Goal: Use online tool/utility: Utilize a website feature to perform a specific function

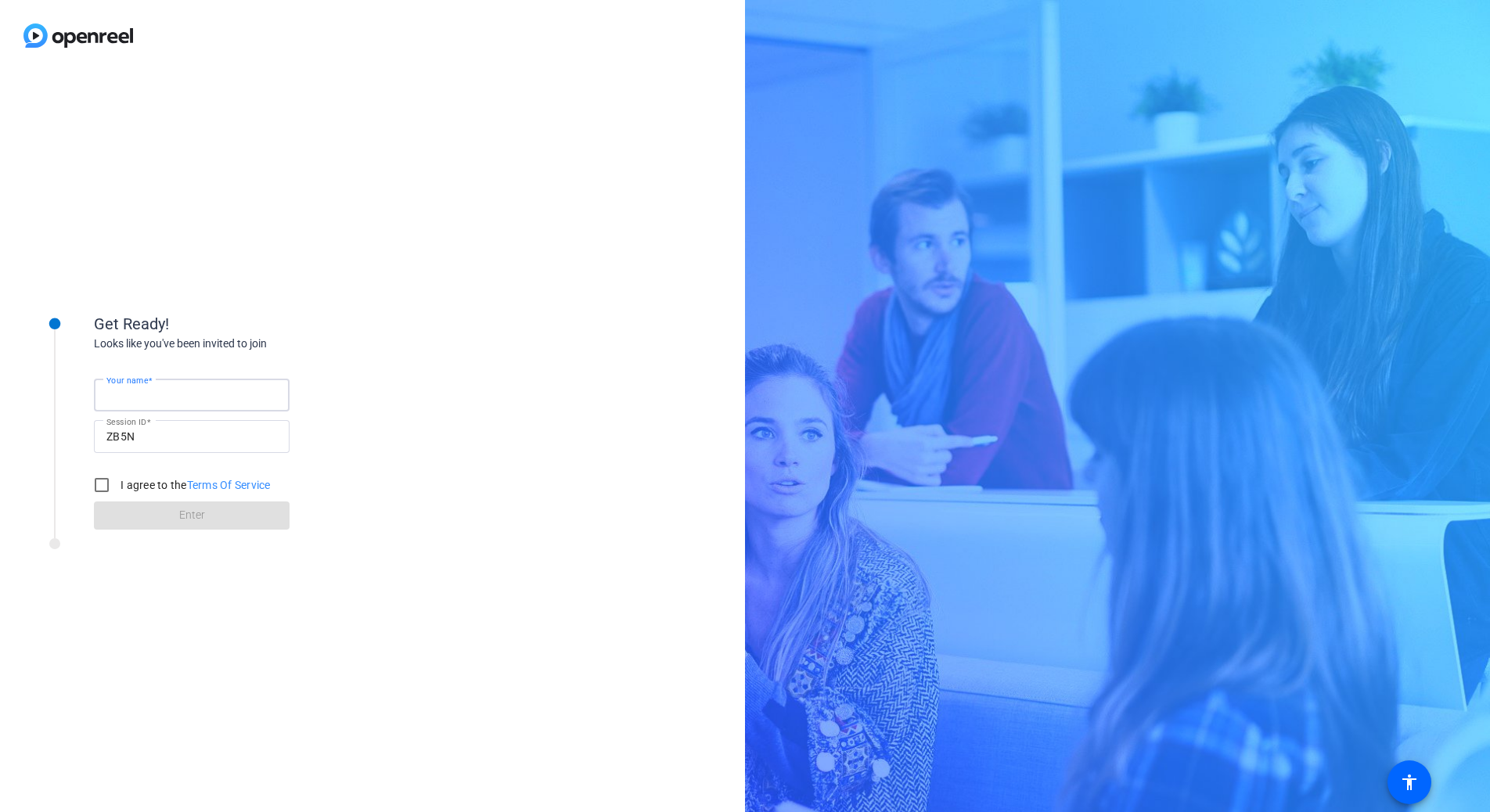
click at [210, 393] on input "Your name" at bounding box center [192, 395] width 171 height 19
type input "[PERSON_NAME]"
click at [136, 489] on label "I agree to the Terms Of Service" at bounding box center [194, 485] width 153 height 15
click at [118, 489] on input "I agree to the Terms Of Service" at bounding box center [101, 485] width 31 height 31
checkbox input "true"
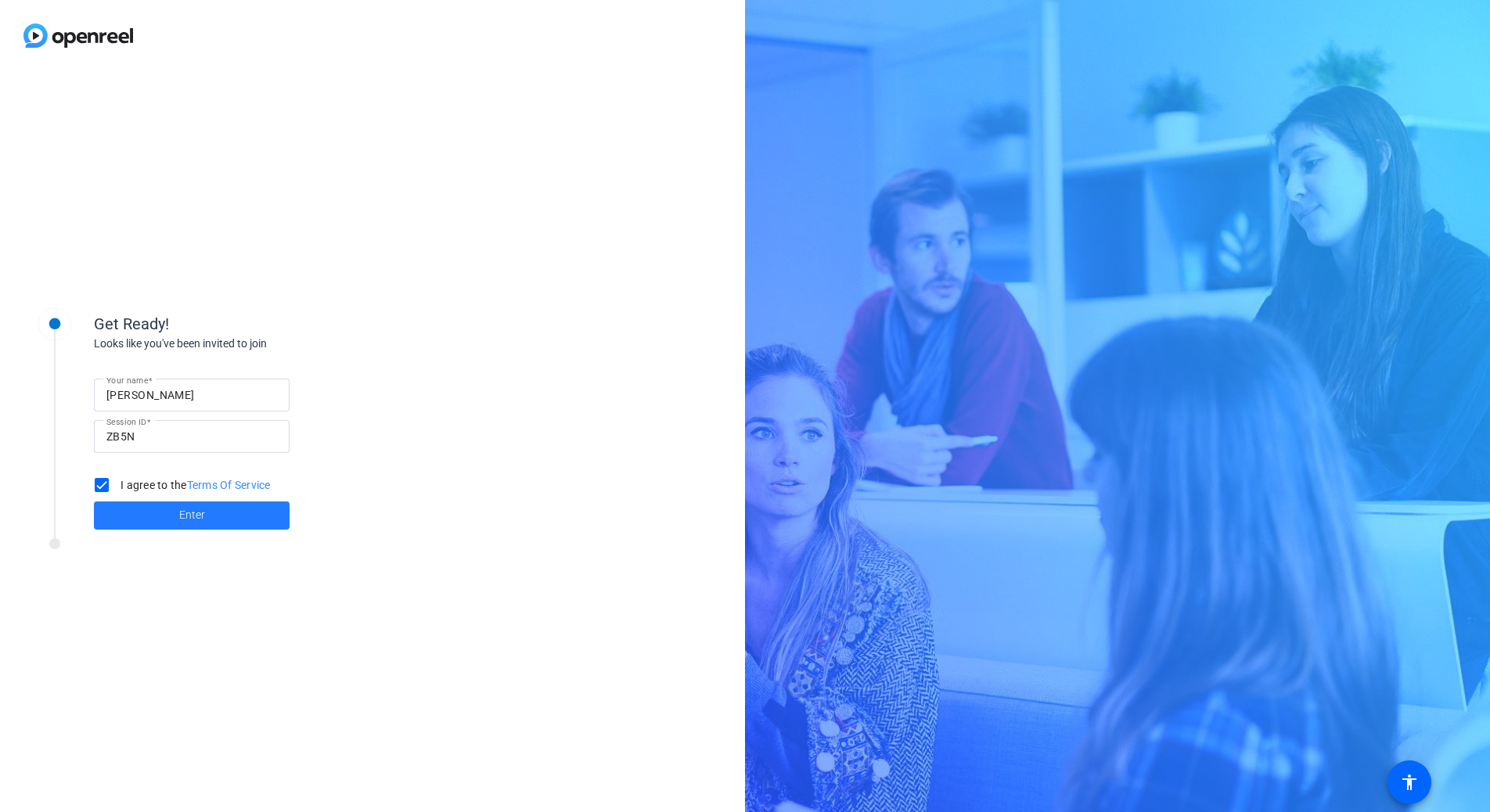
click at [145, 507] on span at bounding box center [192, 516] width 196 height 38
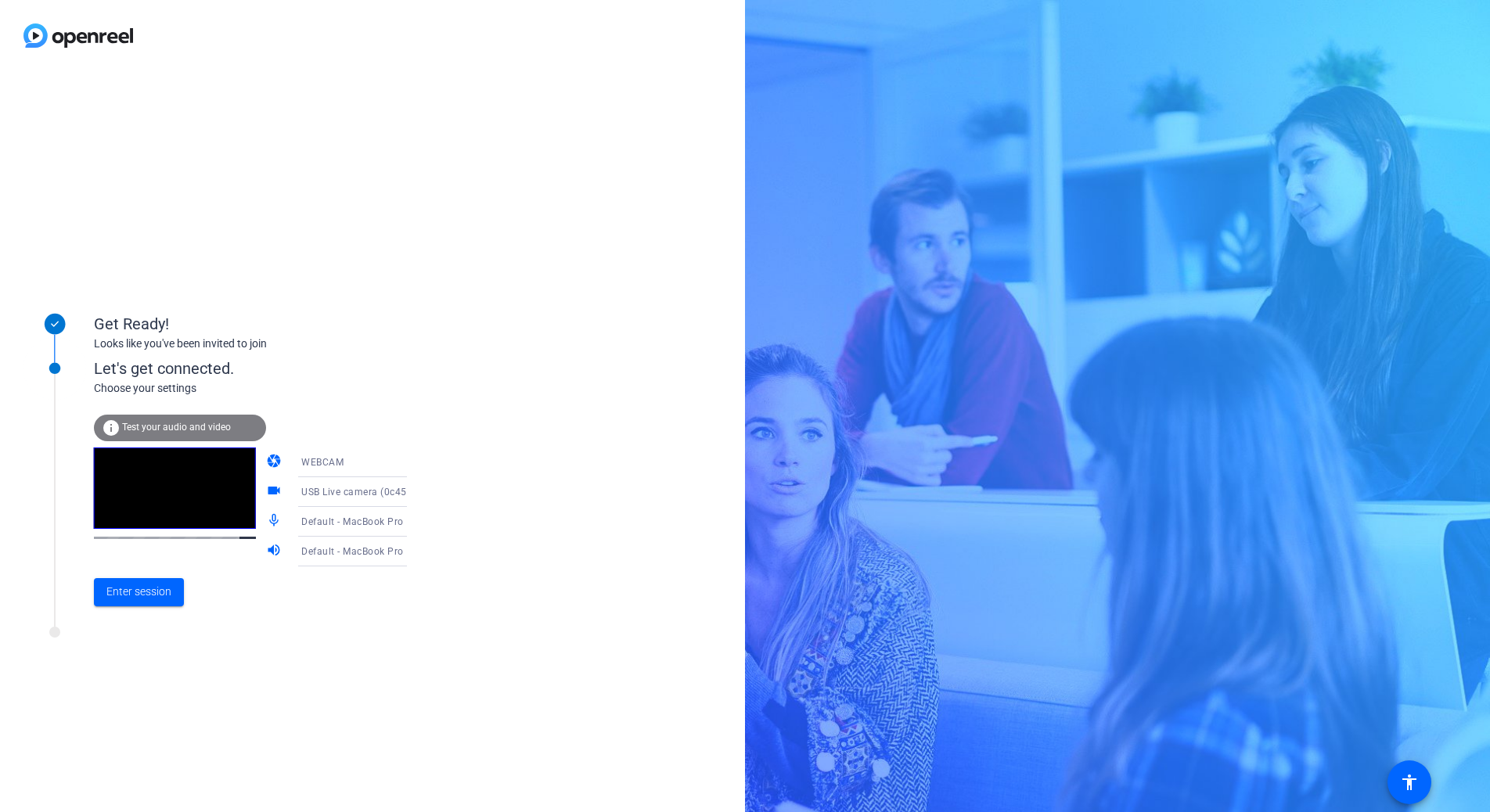
click at [413, 520] on icon at bounding box center [422, 521] width 19 height 19
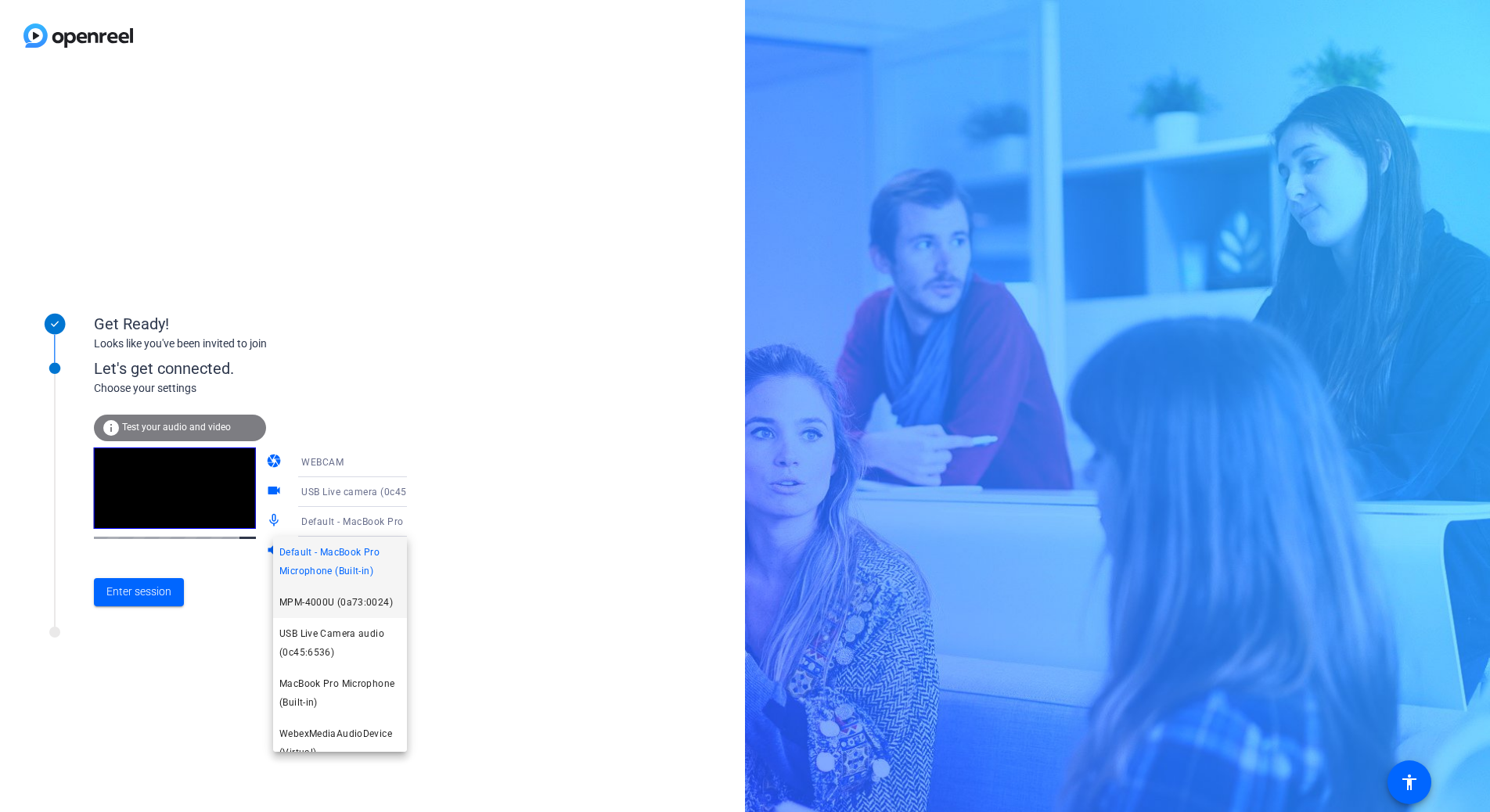
click at [342, 600] on span "MPM-4000U (0a73:0024)" at bounding box center [336, 602] width 113 height 19
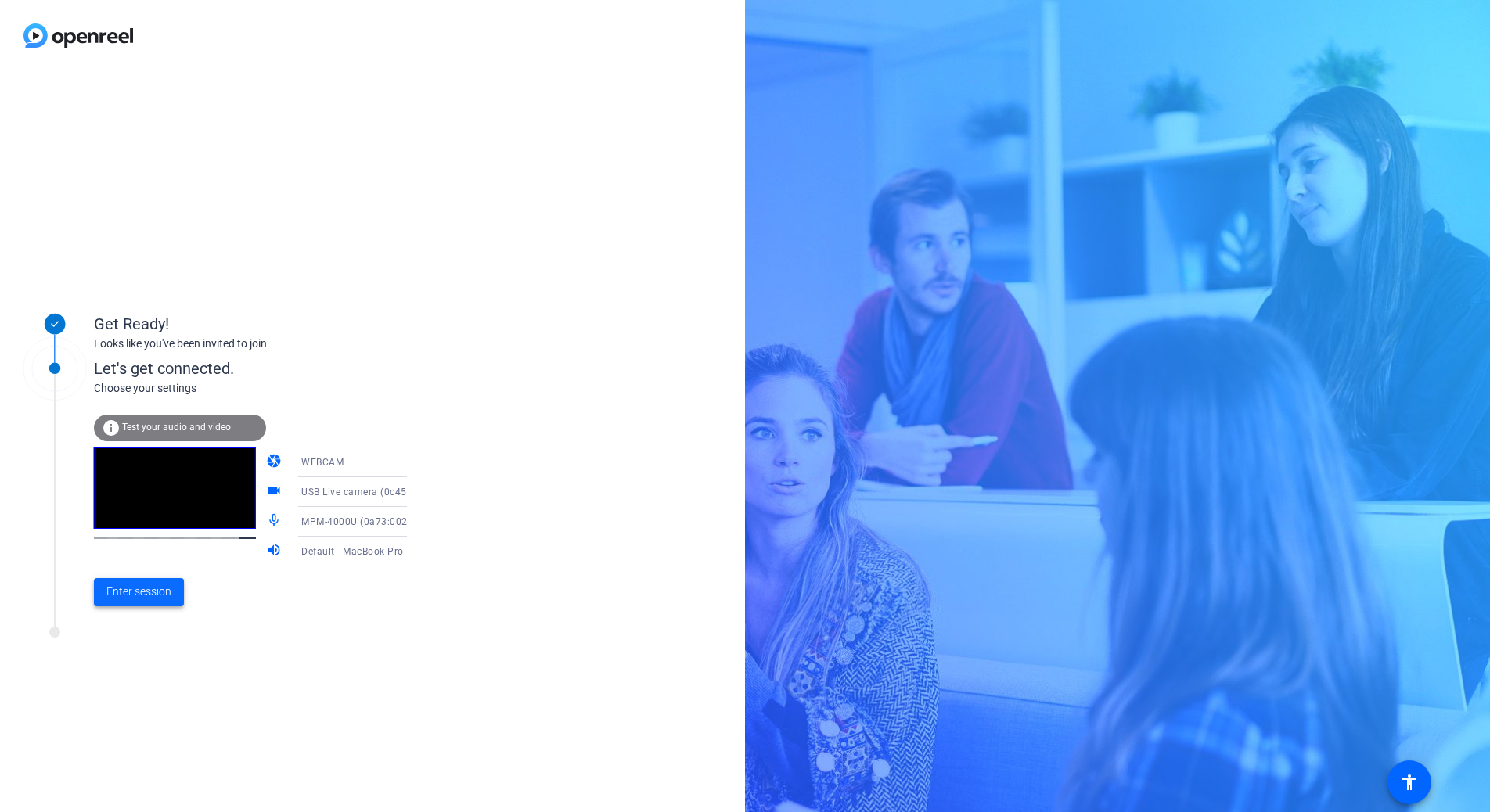
click at [171, 584] on span at bounding box center [139, 592] width 90 height 38
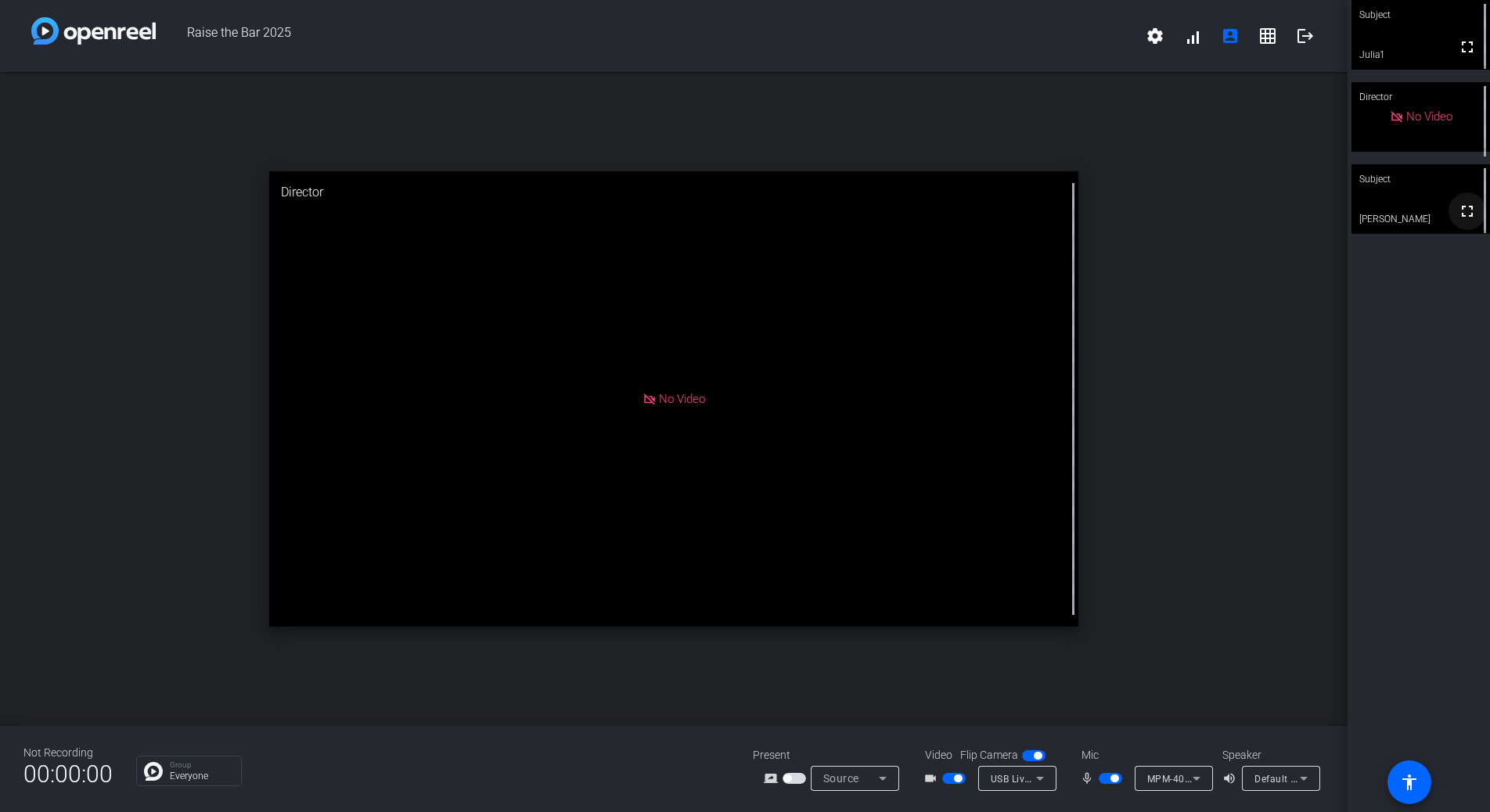
click at [1459, 219] on mat-icon "fullscreen" at bounding box center [1467, 211] width 19 height 19
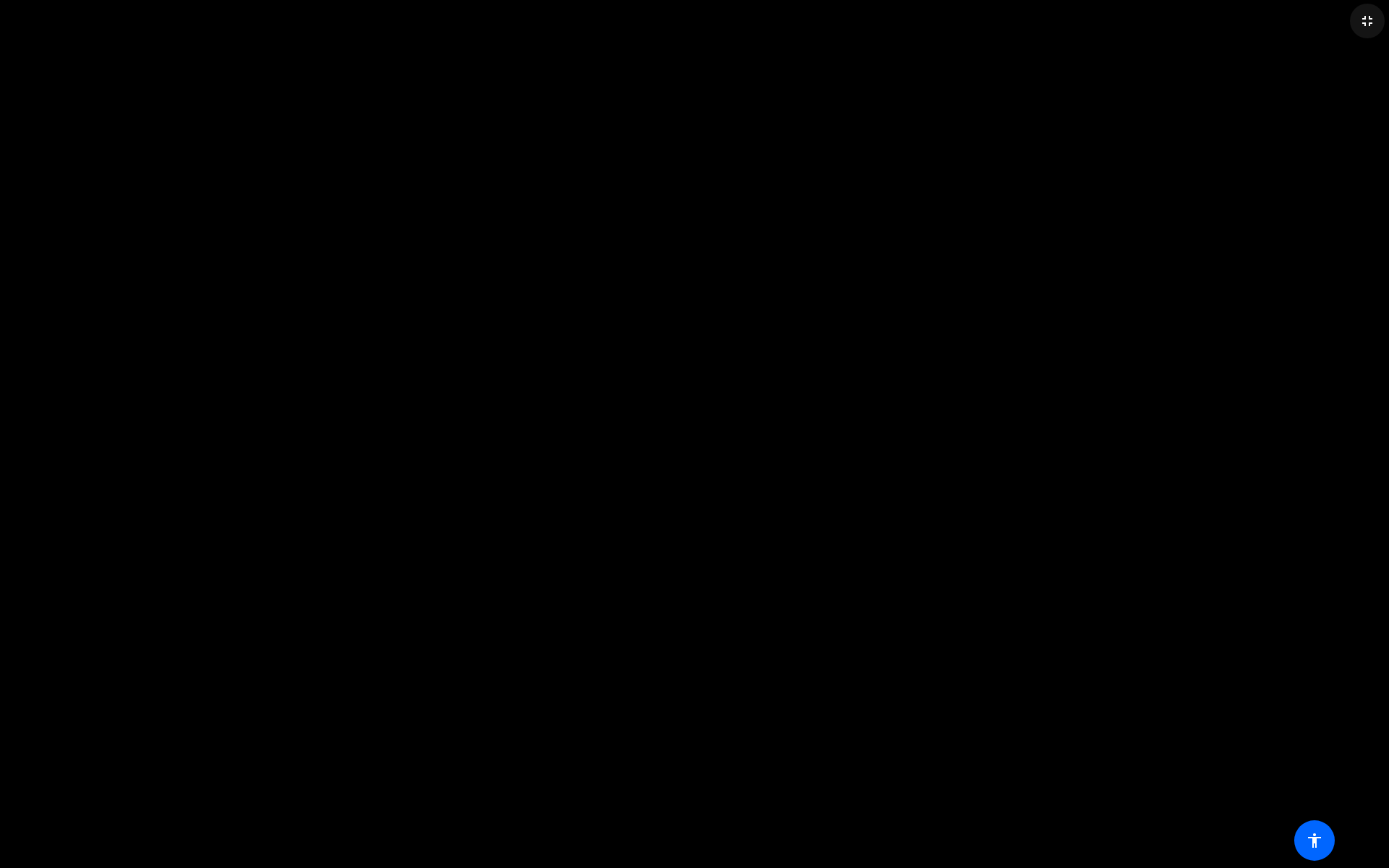
click at [1363, 26] on mat-icon "fullscreen_exit" at bounding box center [1367, 21] width 17 height 17
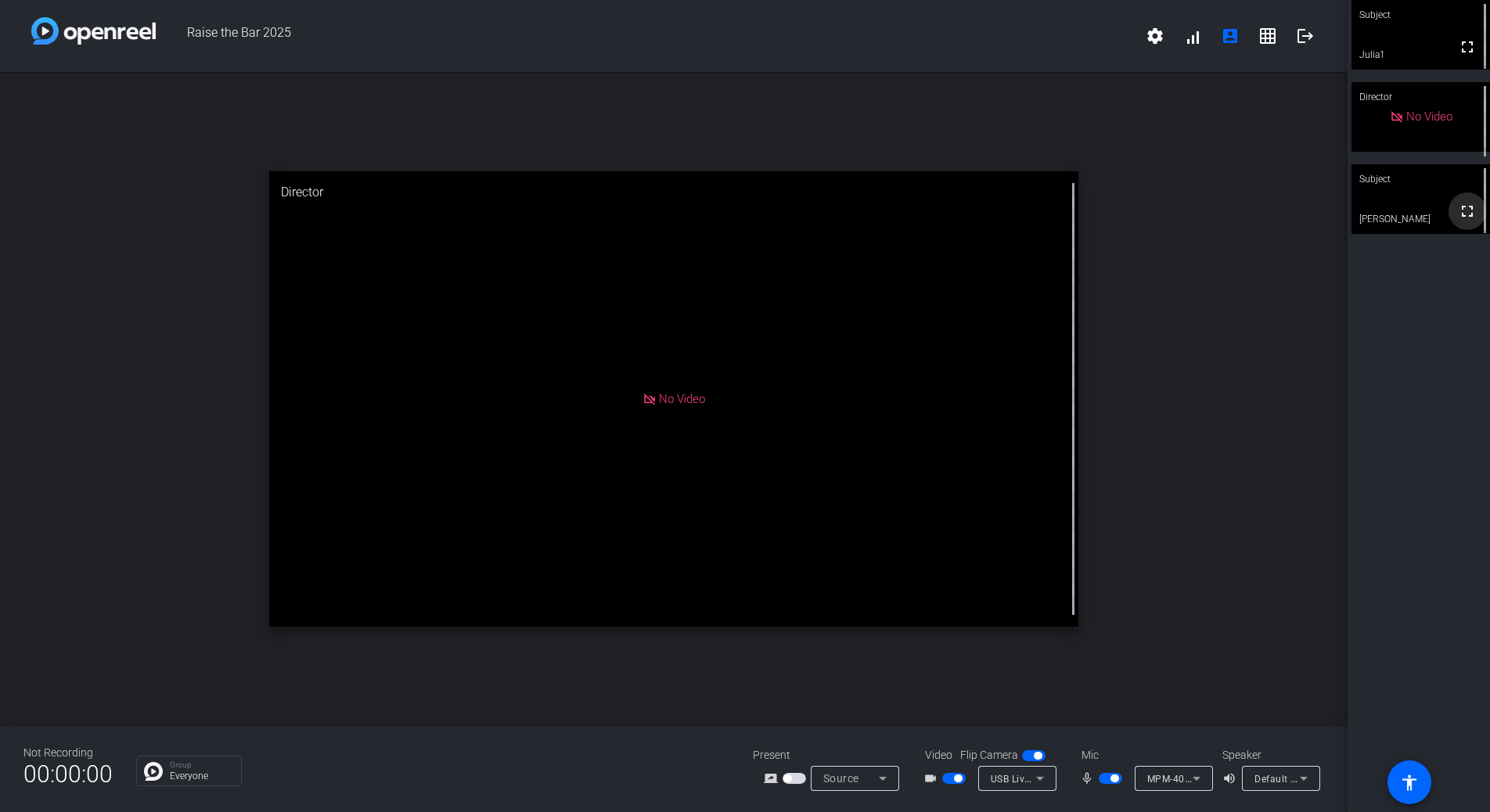
click at [1458, 220] on mat-icon "fullscreen" at bounding box center [1467, 211] width 19 height 19
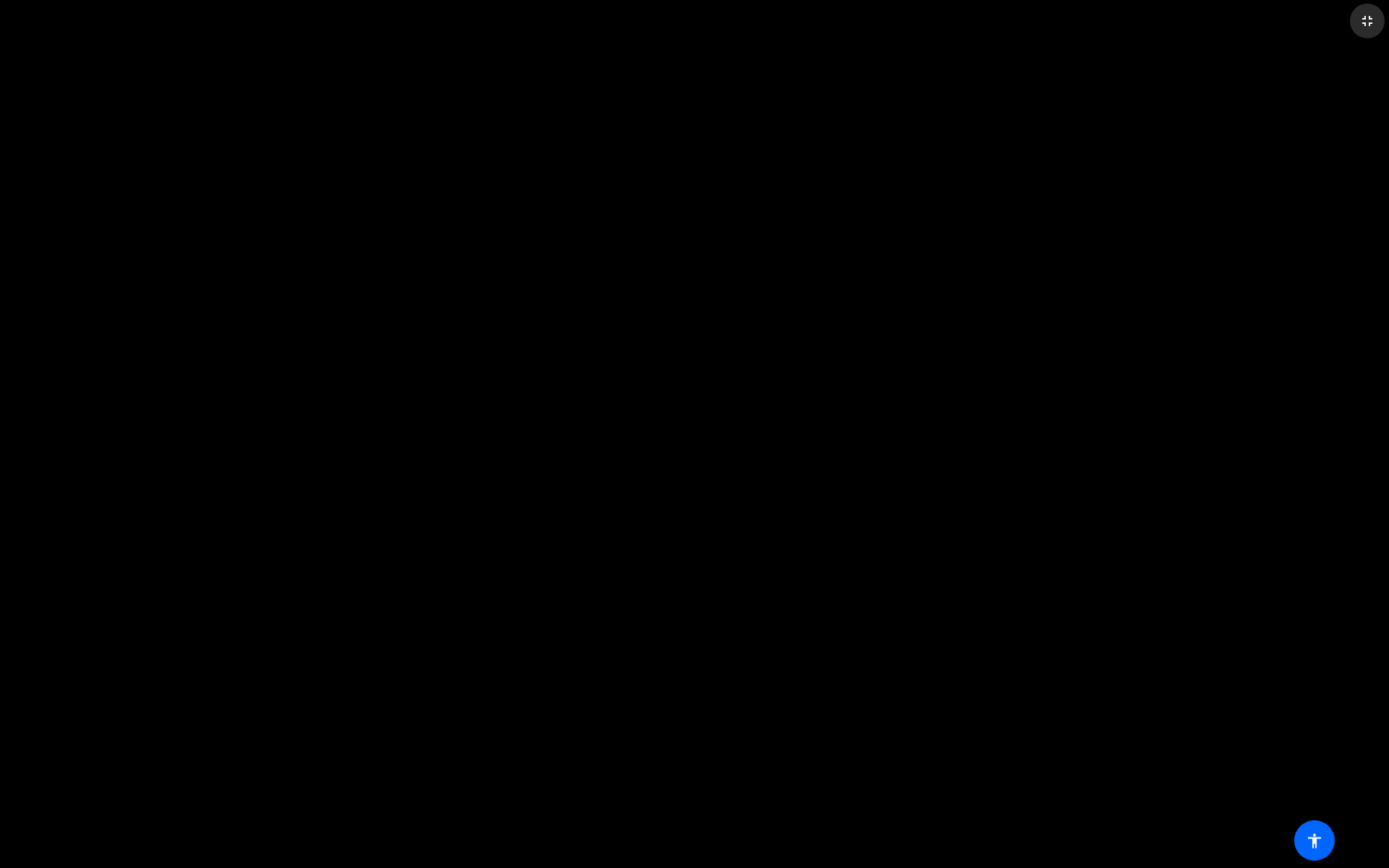
click at [1370, 23] on mat-icon "fullscreen_exit" at bounding box center [1367, 21] width 17 height 17
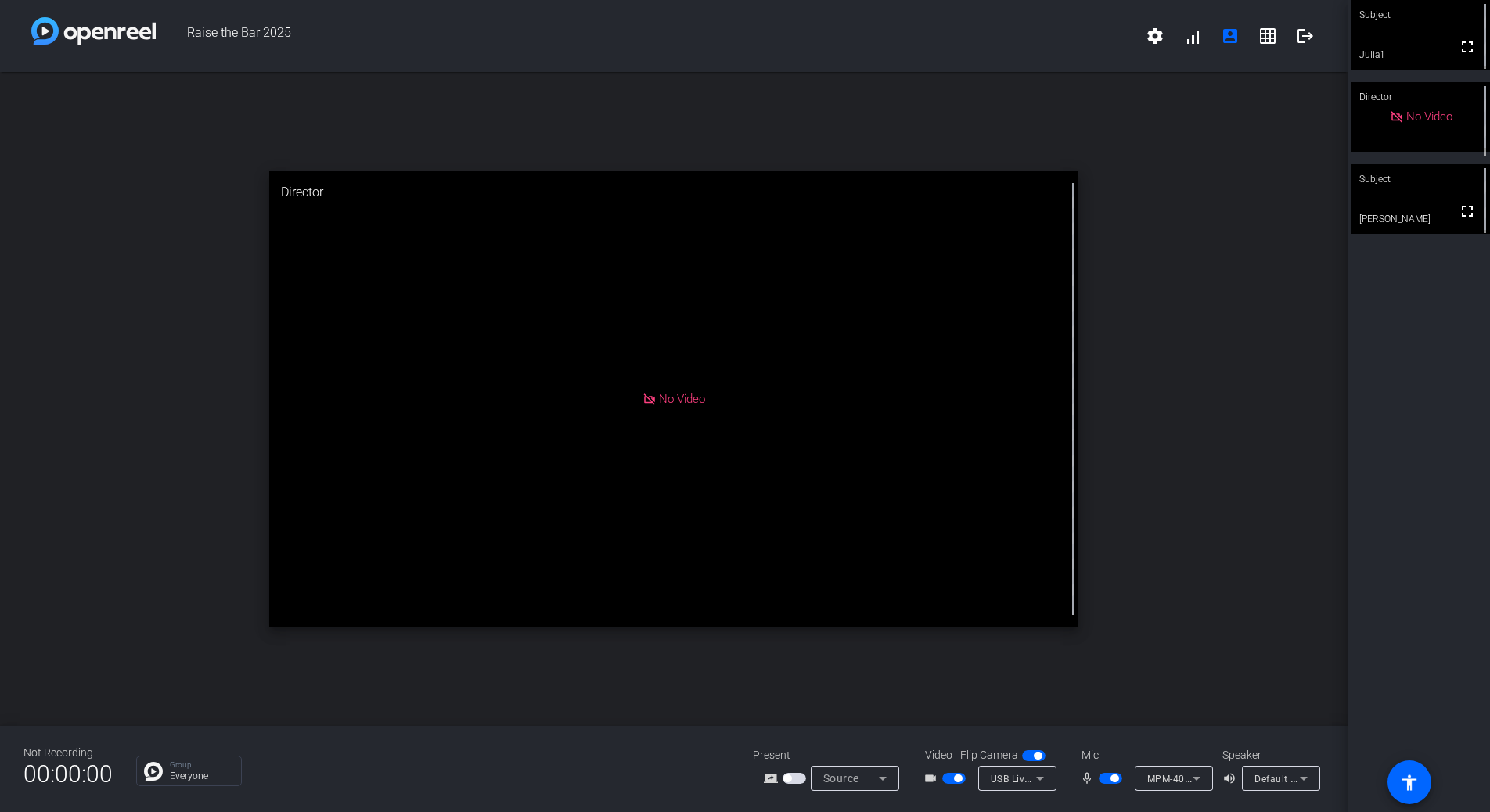
click at [962, 780] on span "button" at bounding box center [954, 778] width 23 height 11
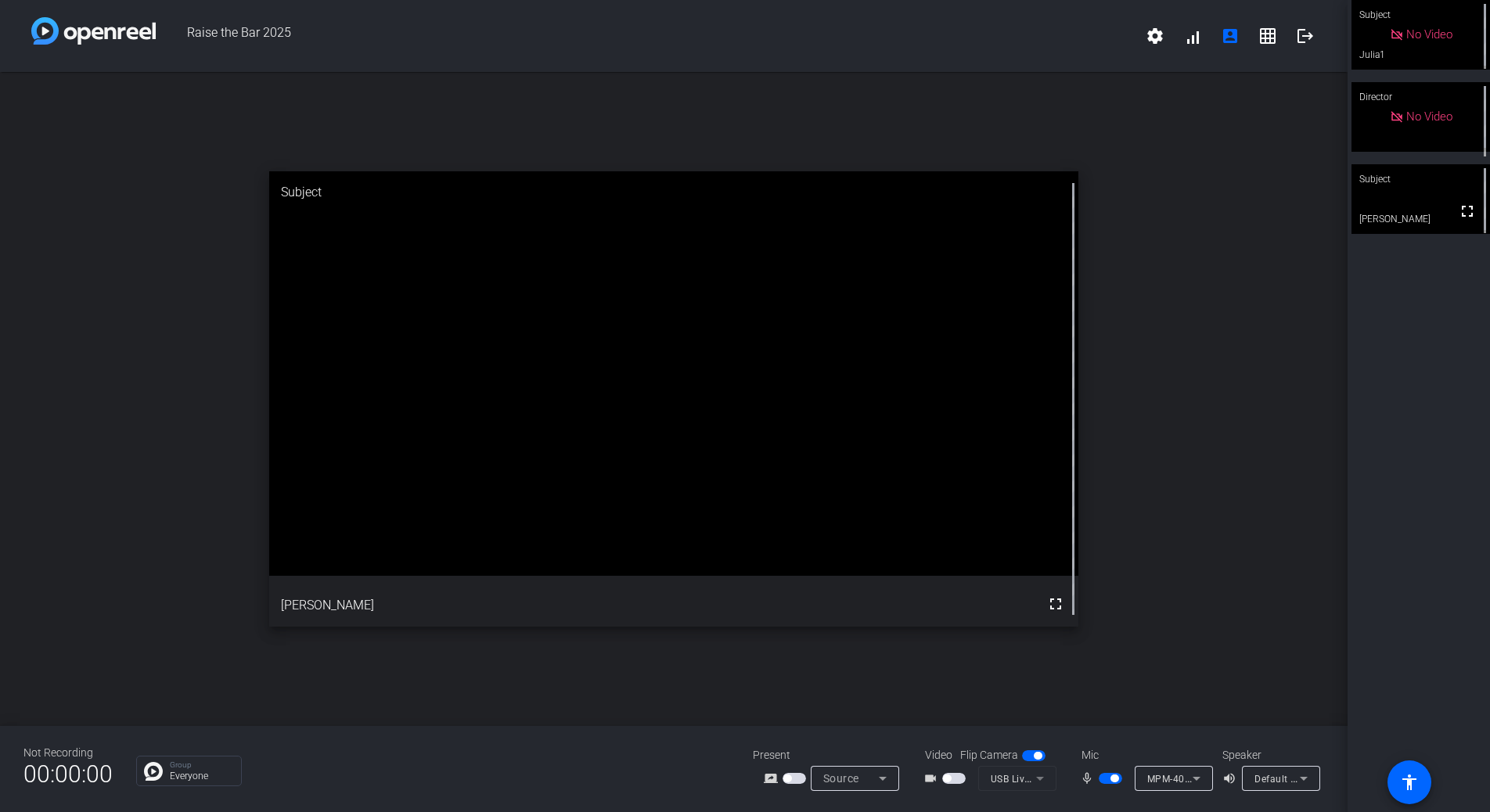
click at [951, 779] on span "button" at bounding box center [947, 778] width 8 height 8
click at [1459, 217] on mat-icon "fullscreen" at bounding box center [1467, 211] width 19 height 19
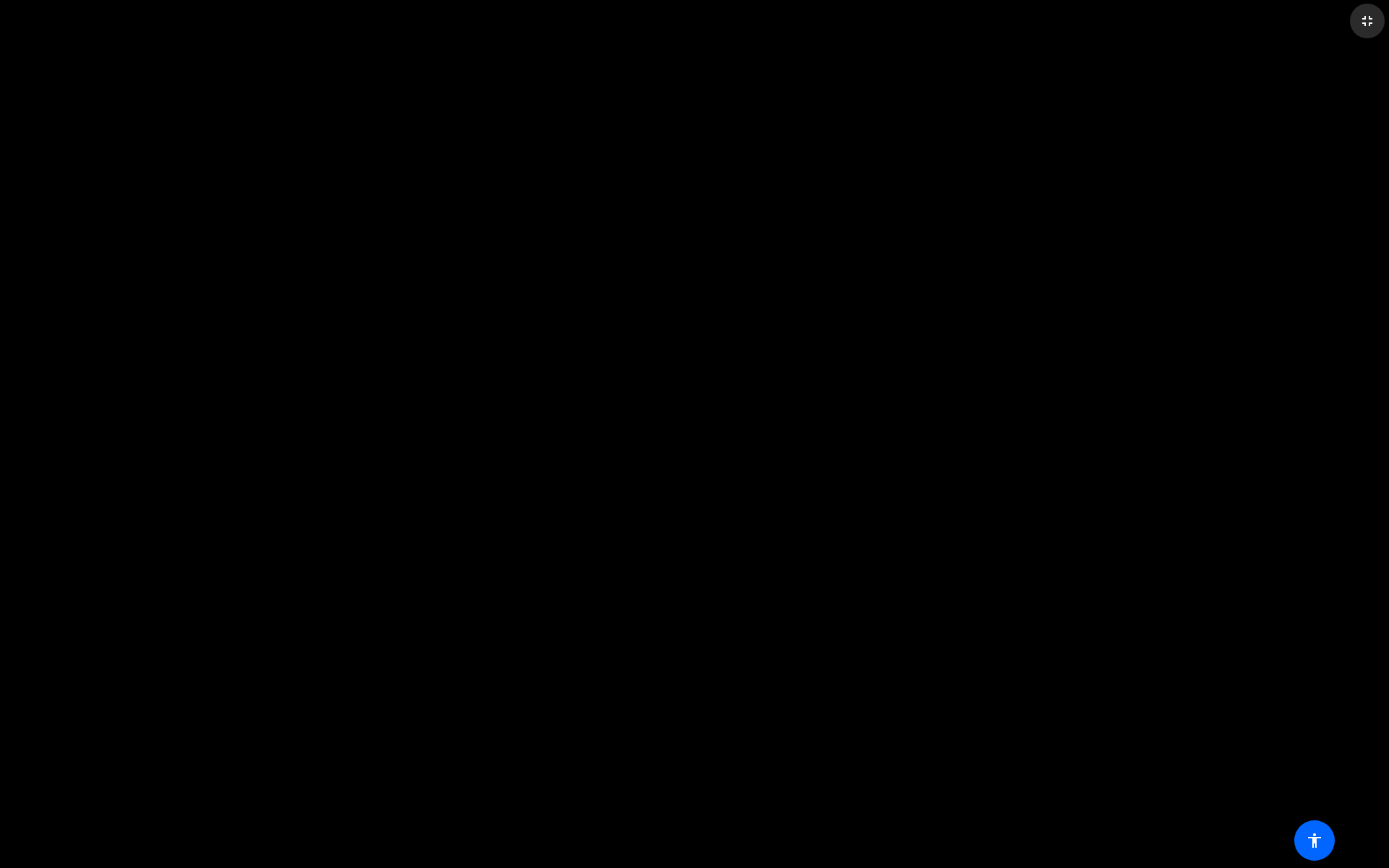
click at [1370, 23] on mat-icon "fullscreen_exit" at bounding box center [1367, 21] width 17 height 17
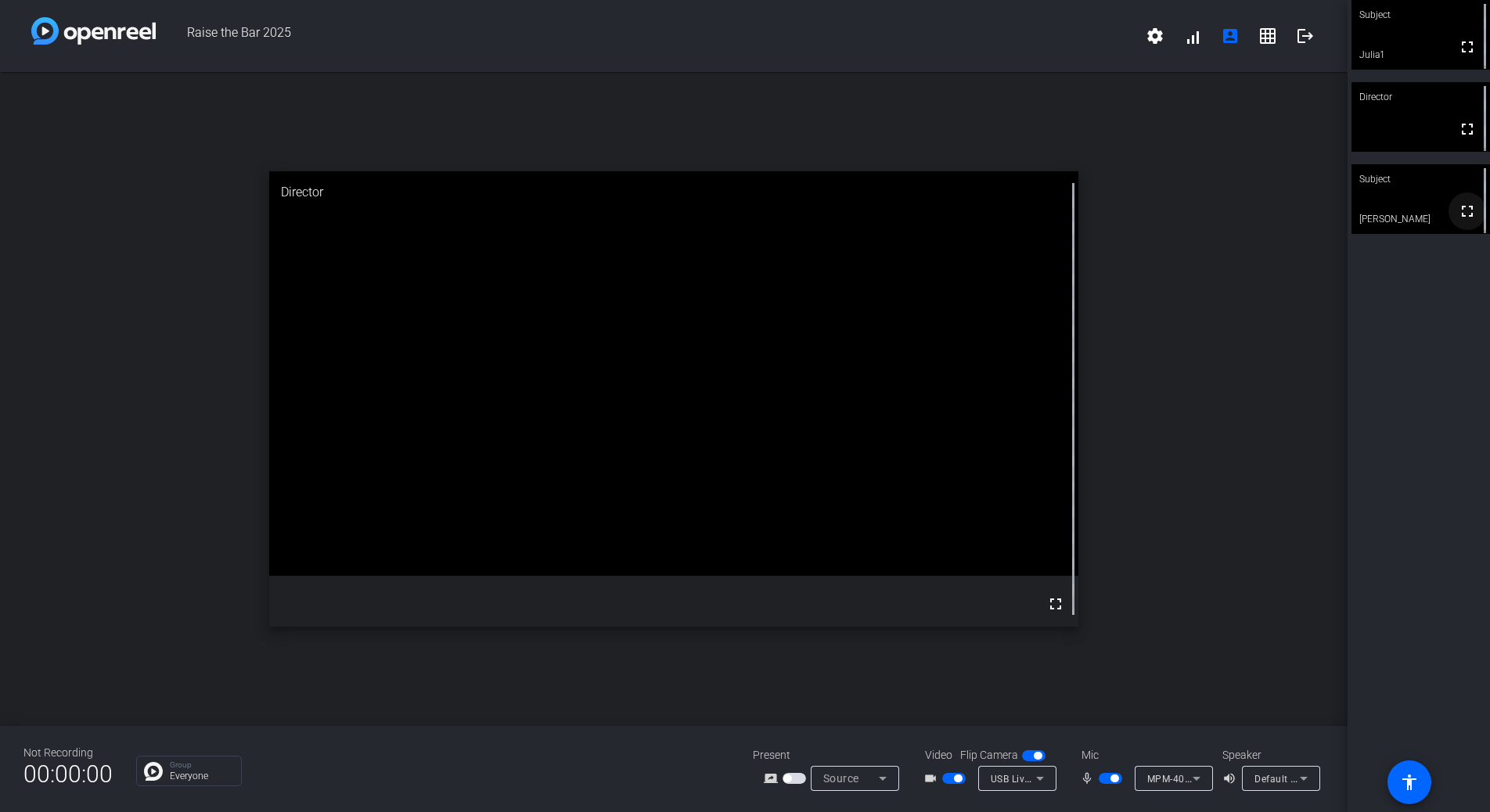
click at [1461, 214] on mat-icon "fullscreen" at bounding box center [1467, 211] width 19 height 19
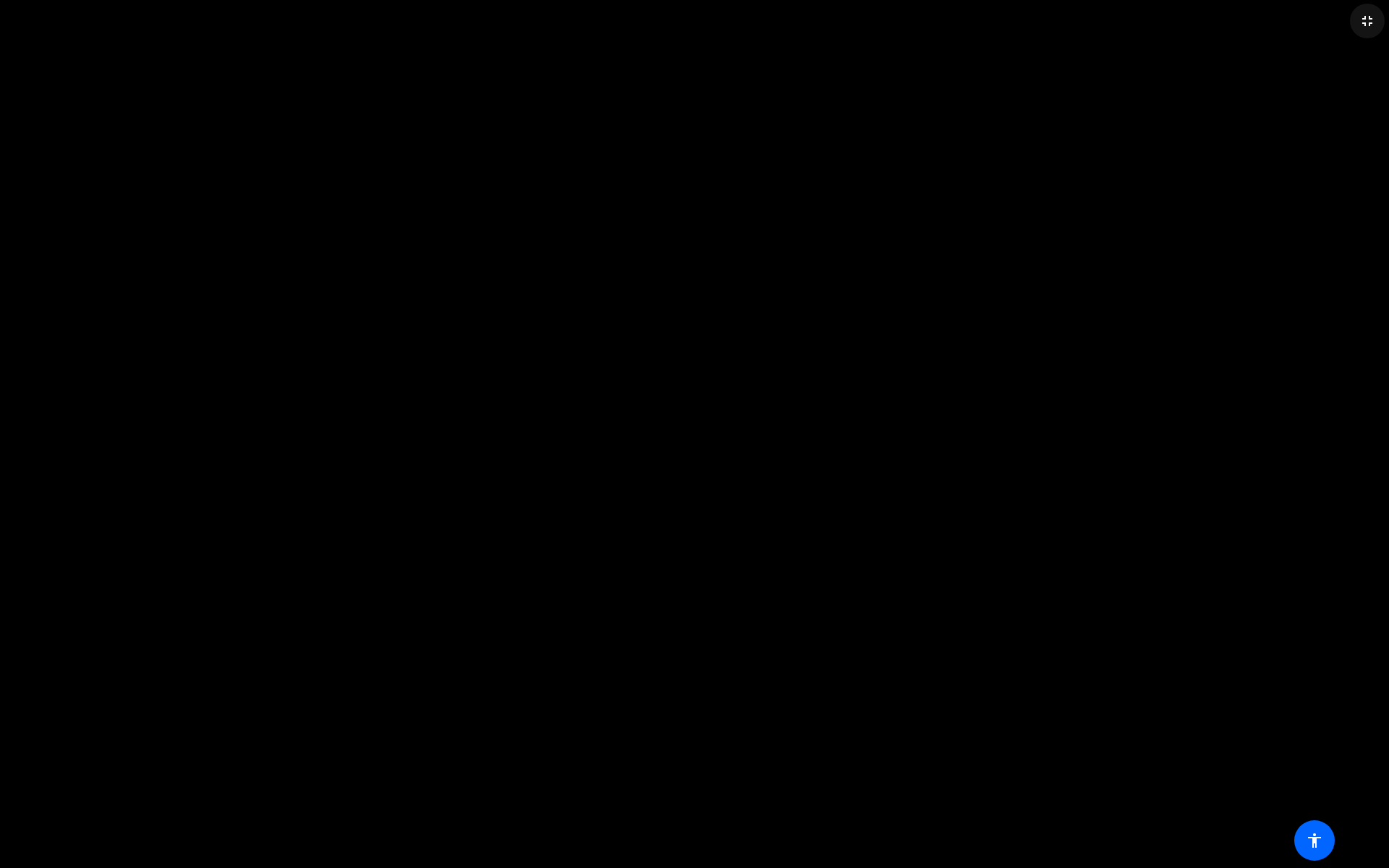
click at [1374, 26] on mat-icon "fullscreen_exit" at bounding box center [1367, 21] width 17 height 17
